Goal: Task Accomplishment & Management: Manage account settings

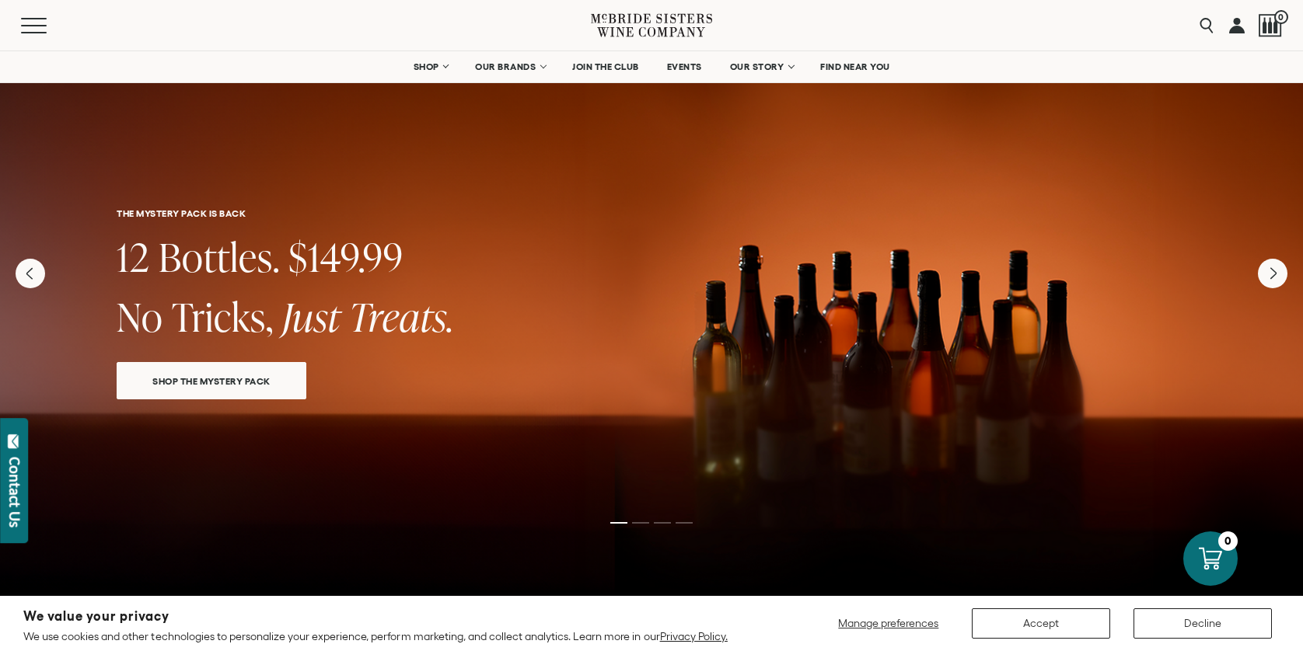
click at [1237, 23] on link at bounding box center [1237, 25] width 16 height 51
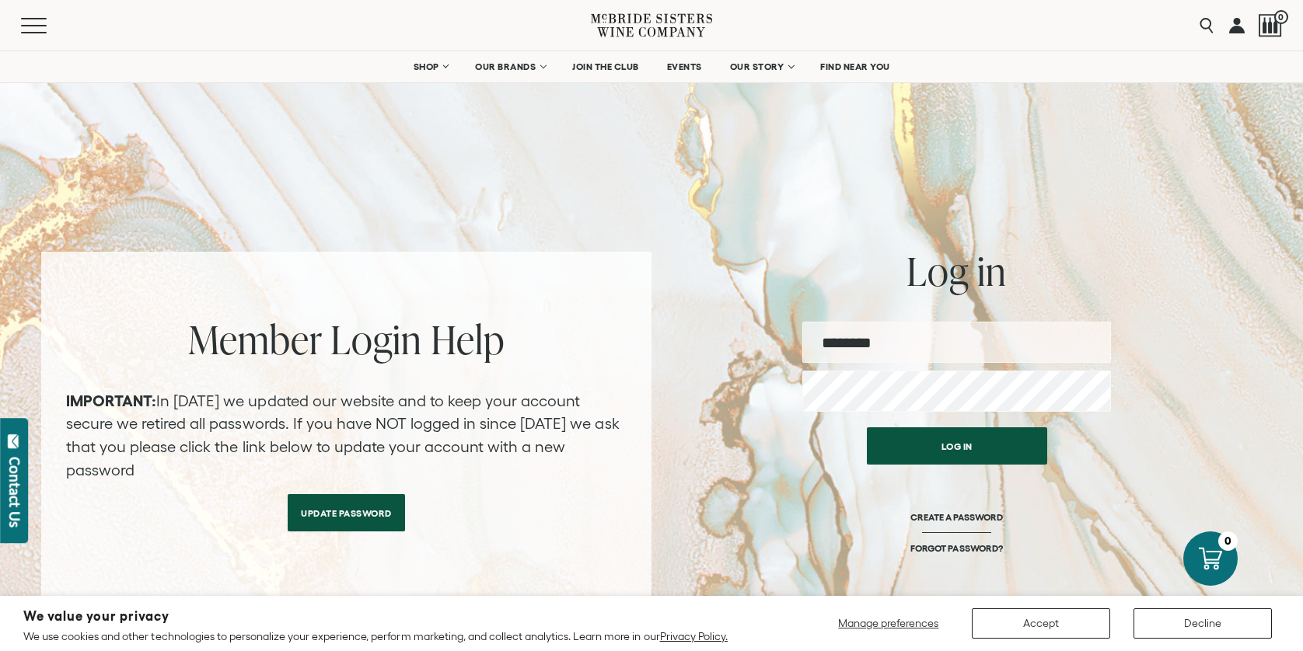
click at [861, 339] on input "email" at bounding box center [956, 342] width 309 height 41
type input "**********"
click at [867, 427] on button "Log in" at bounding box center [957, 445] width 180 height 37
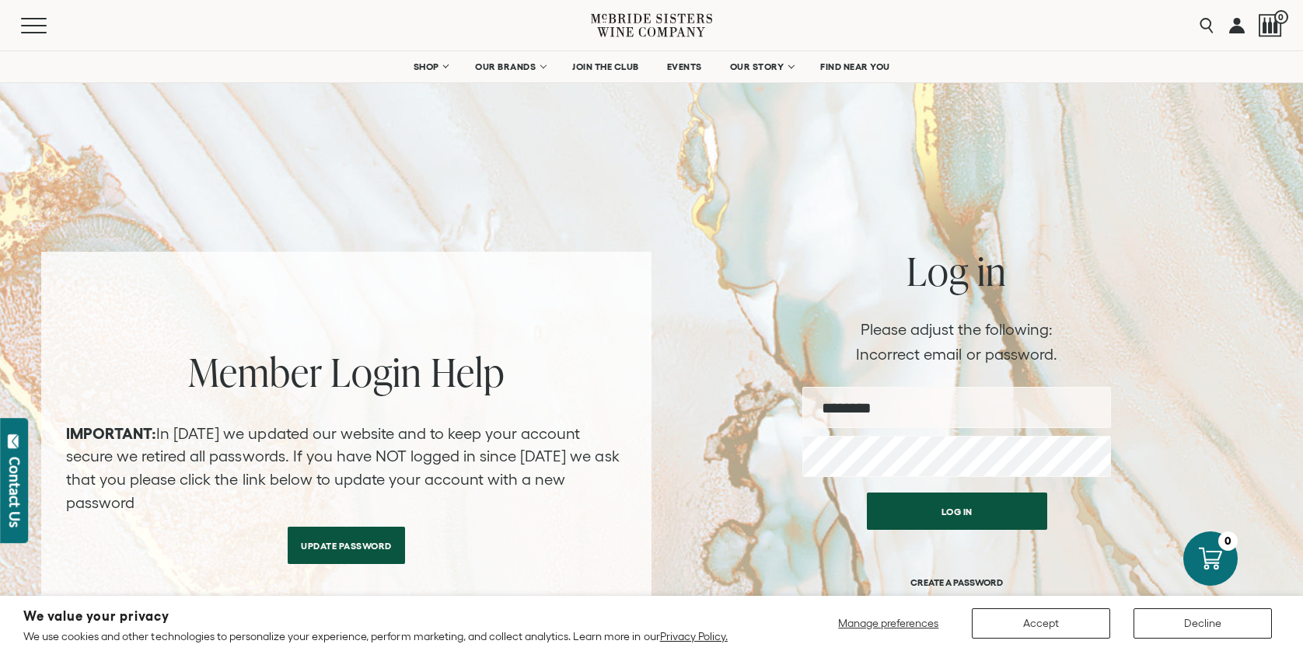
click at [926, 412] on input "email" at bounding box center [956, 407] width 309 height 41
type input "**********"
click at [867, 493] on button "Log in" at bounding box center [957, 511] width 180 height 37
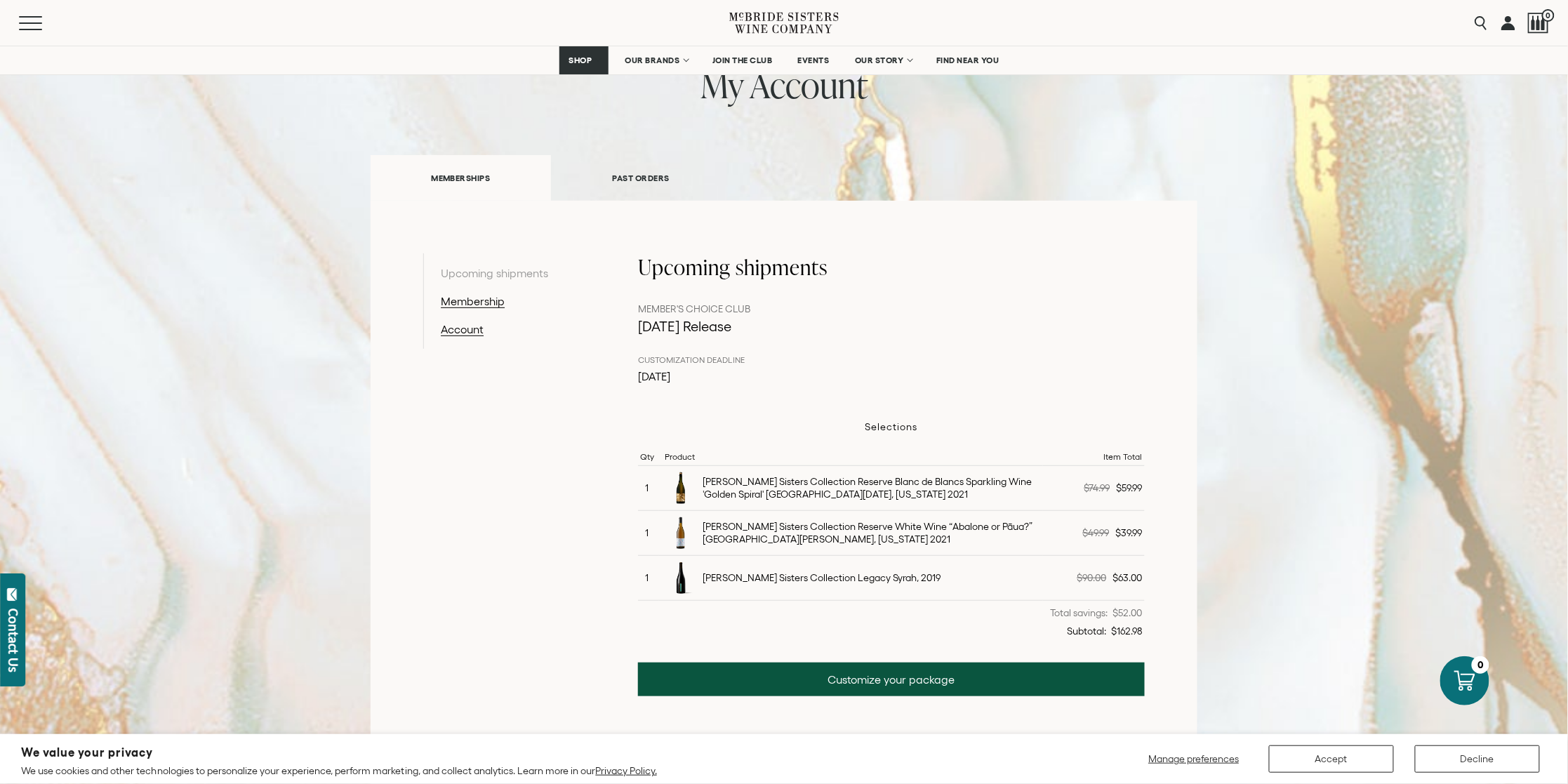
scroll to position [107, 0]
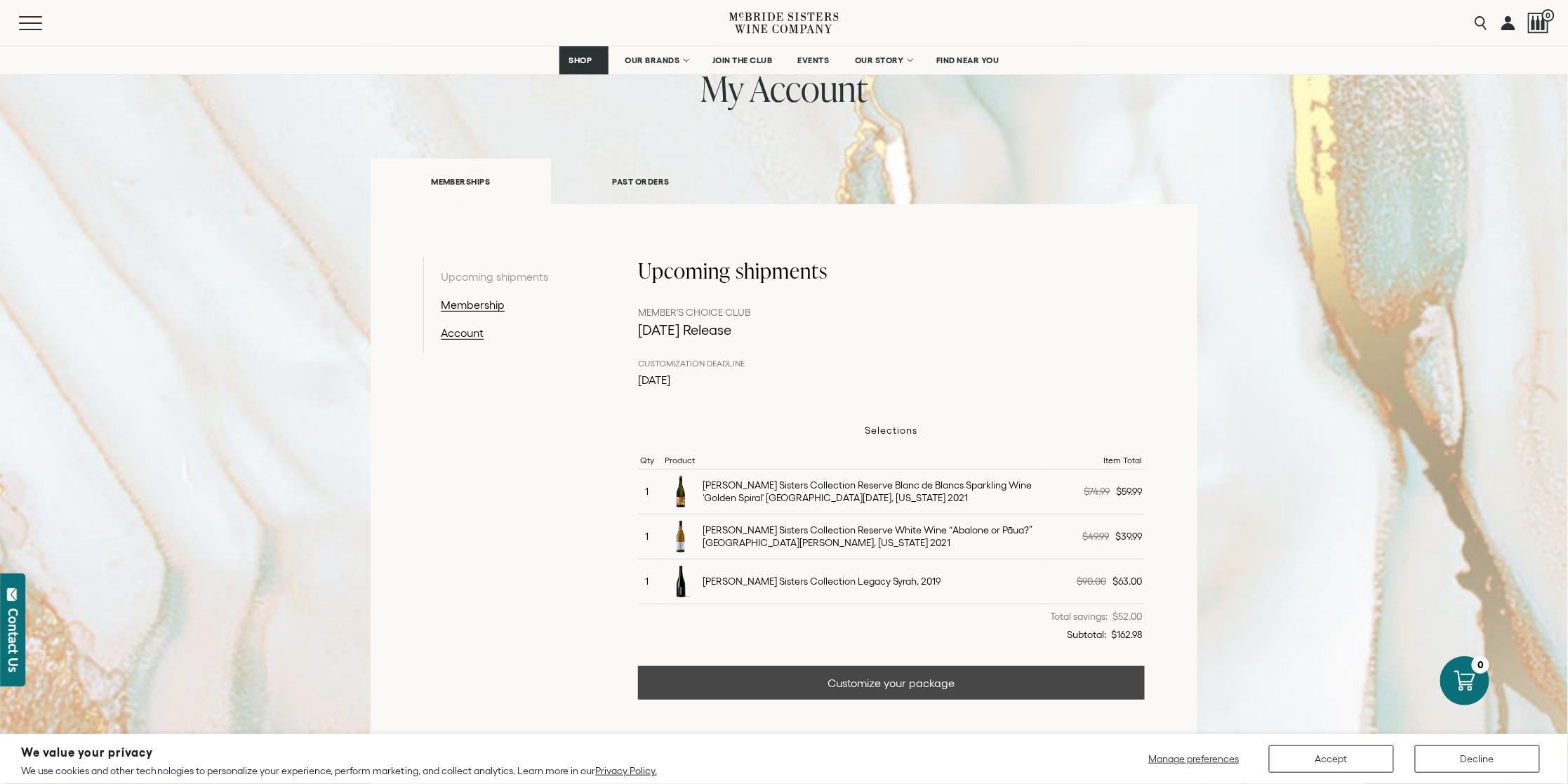
click at [946, 587] on link "Customize your package" at bounding box center [891, 683] width 507 height 33
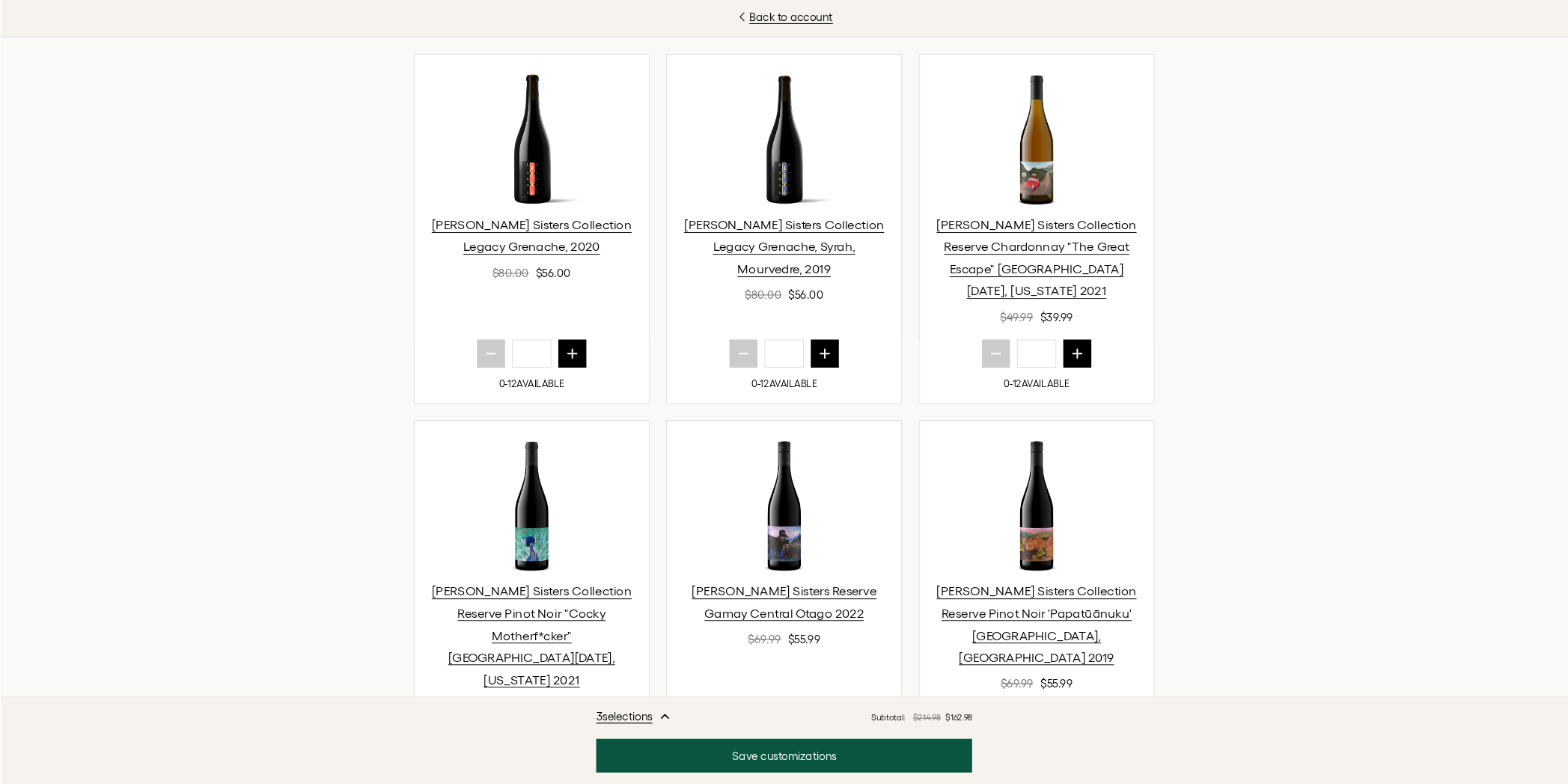
scroll to position [940, 0]
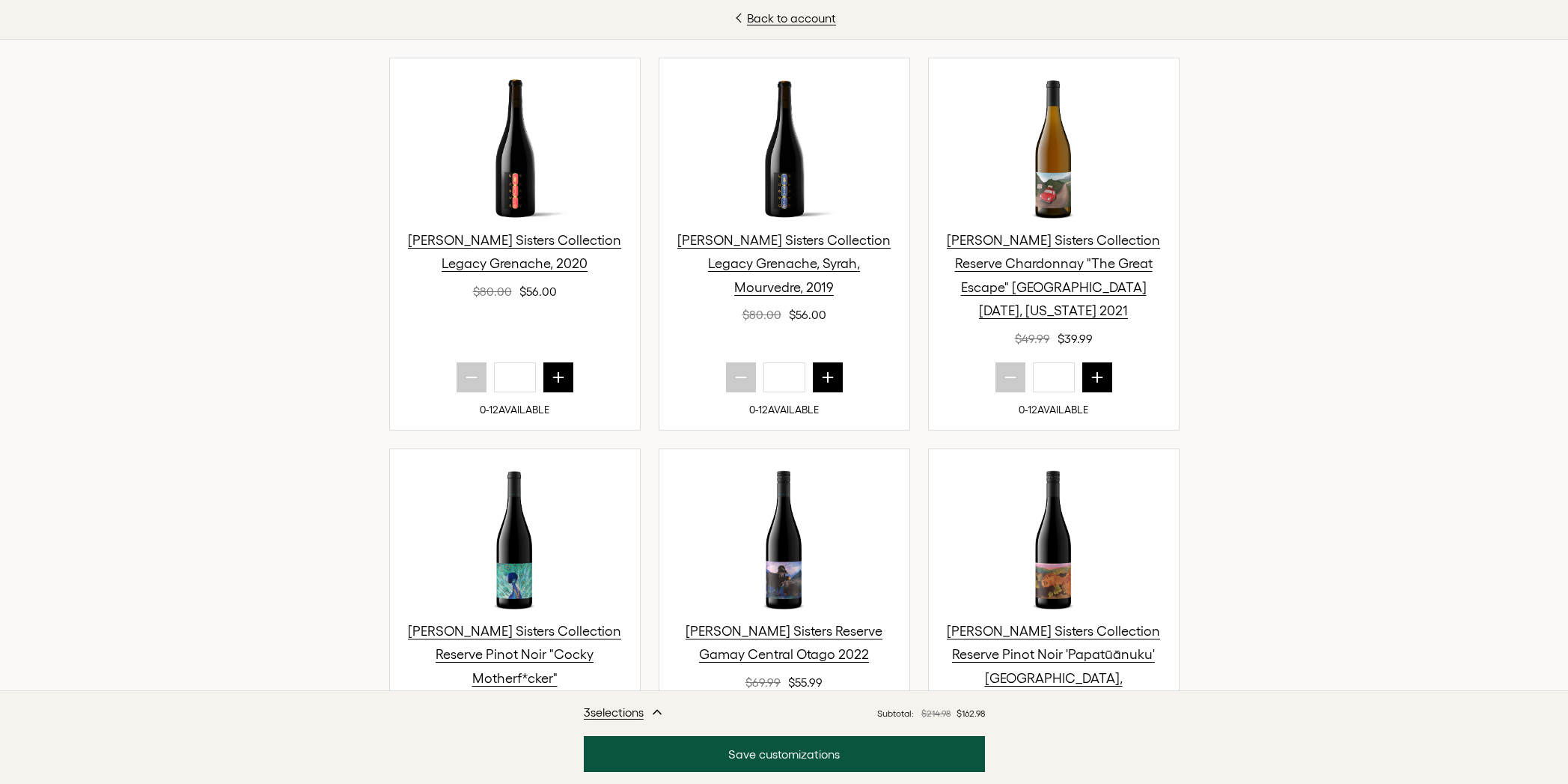
click at [1254, 626] on div "3 selection s Subtotal: $214.98 $162.98 Save customizations" at bounding box center [784, 737] width 1568 height 93
click at [795, 24] on link "Back to account" at bounding box center [784, 17] width 1568 height 18
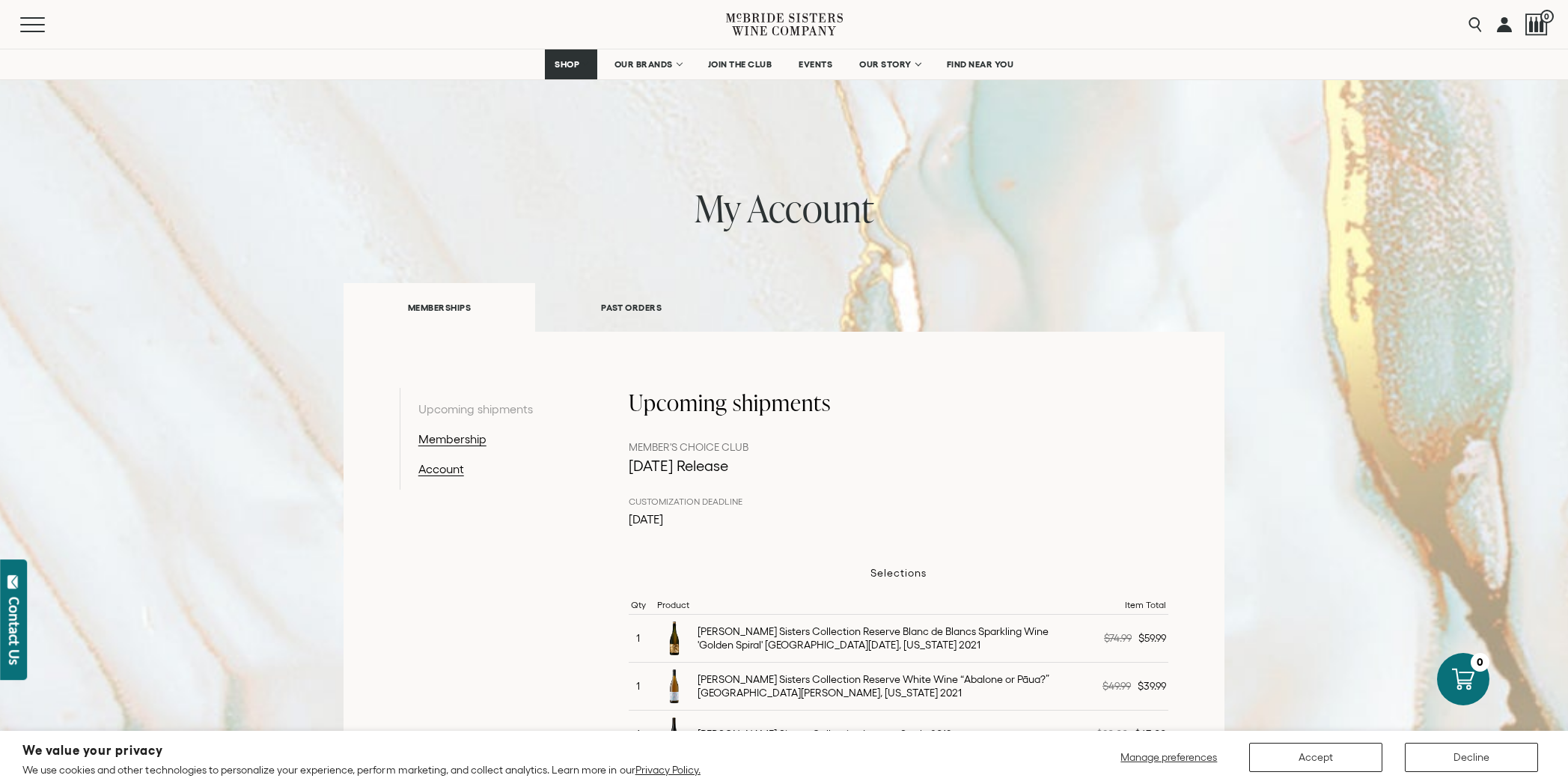
scroll to position [106, 0]
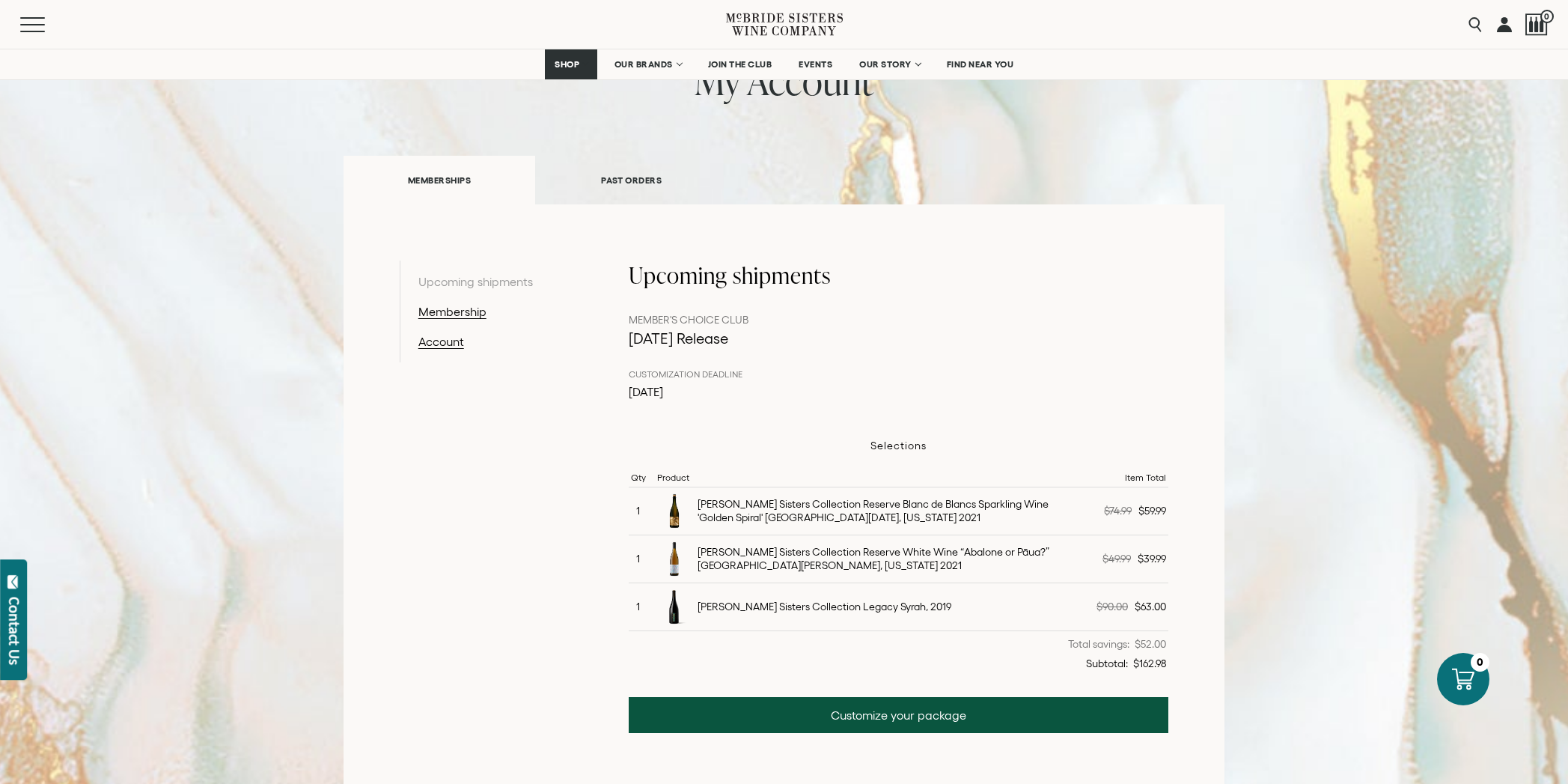
scroll to position [149, 0]
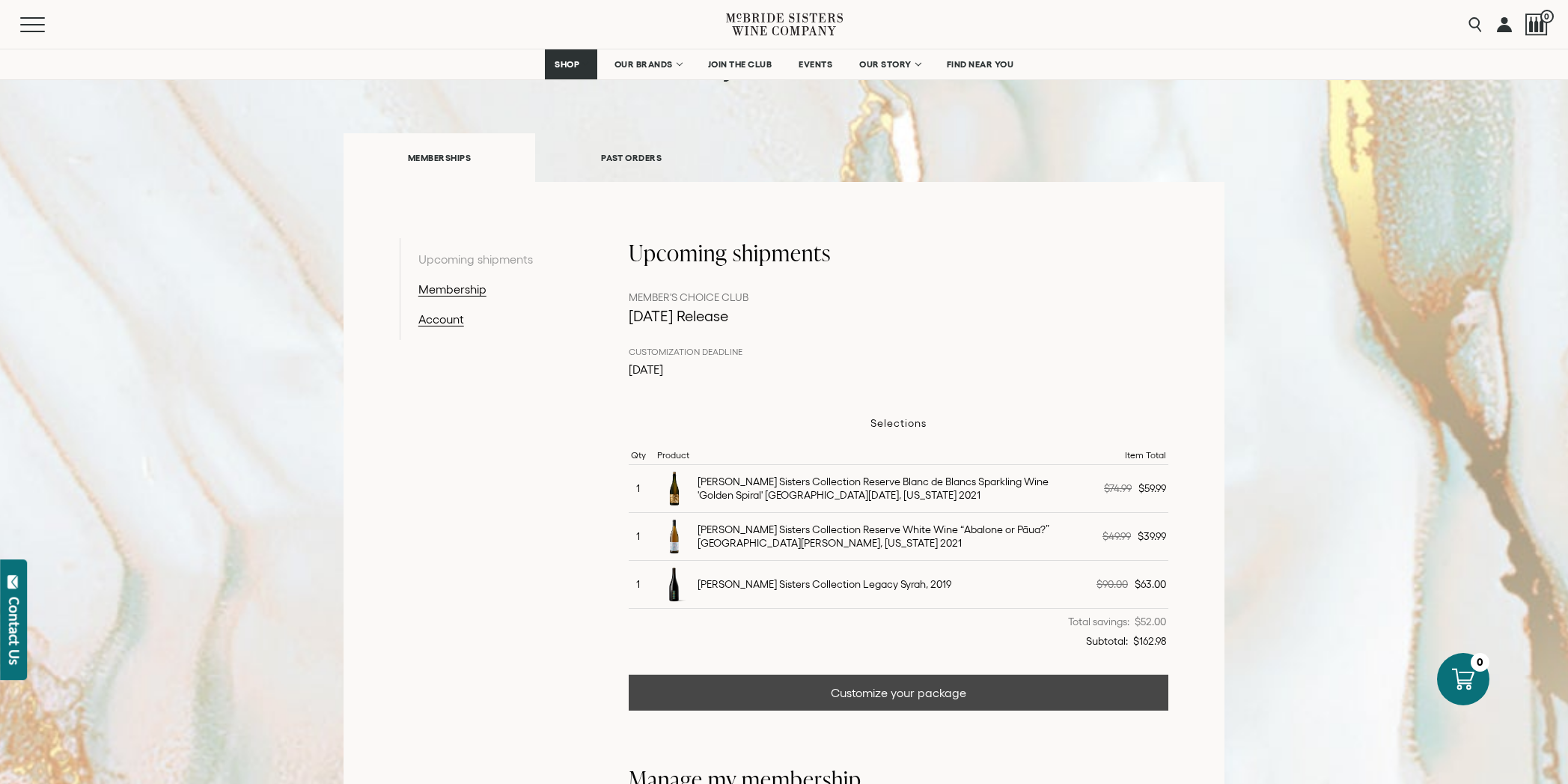
click at [894, 689] on link "Customize your package" at bounding box center [899, 692] width 540 height 36
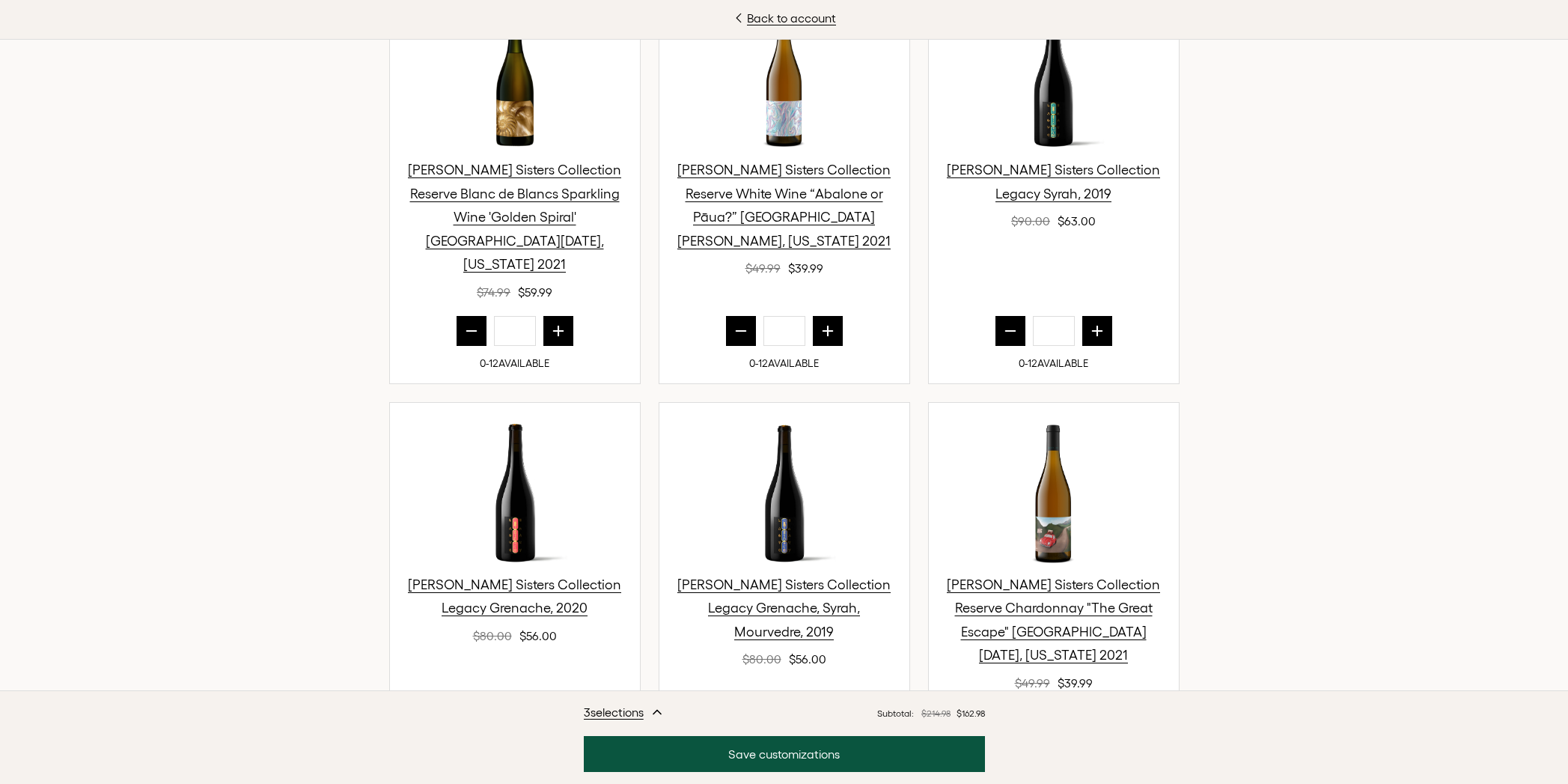
scroll to position [528, 0]
